Goal: Find specific page/section: Find specific page/section

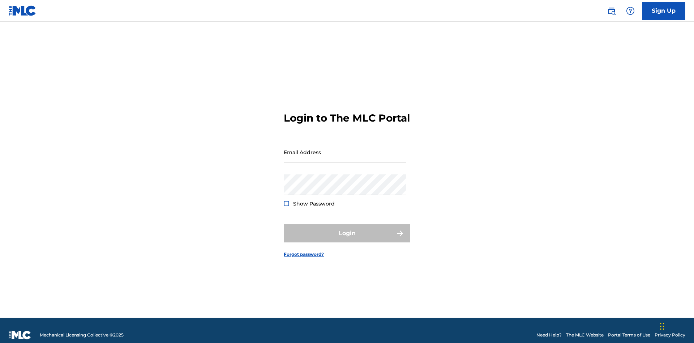
scroll to position [9, 0]
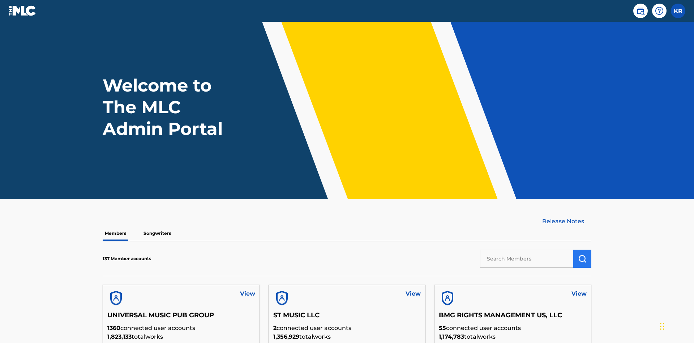
click at [527, 249] on input "text" at bounding box center [526, 258] width 93 height 18
click at [582, 254] on img "submit" at bounding box center [582, 258] width 9 height 9
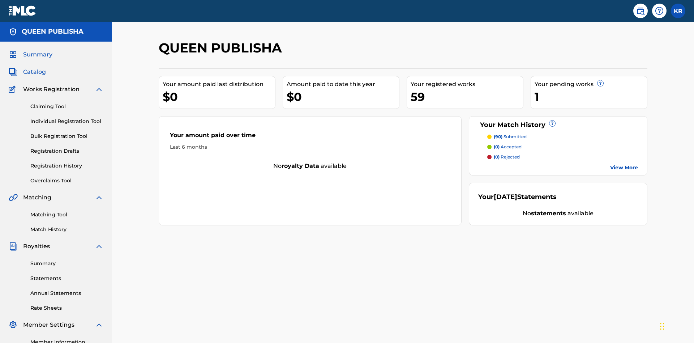
click at [34, 68] on span "Catalog" at bounding box center [34, 72] width 23 height 9
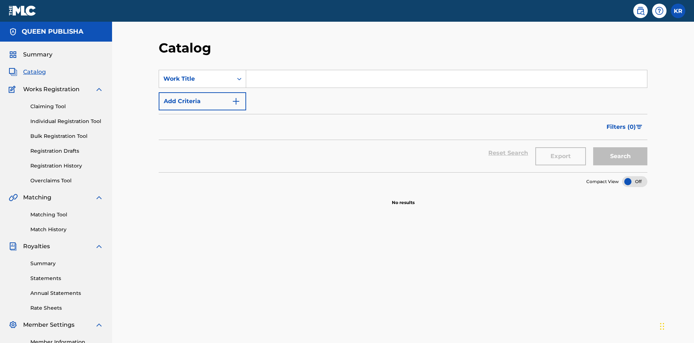
click at [446, 70] on input "Search Form" at bounding box center [446, 78] width 401 height 17
type input "ALL FIELDS FILLED"
click at [620, 147] on button "Search" at bounding box center [620, 156] width 54 height 18
